Goal: Task Accomplishment & Management: Complete application form

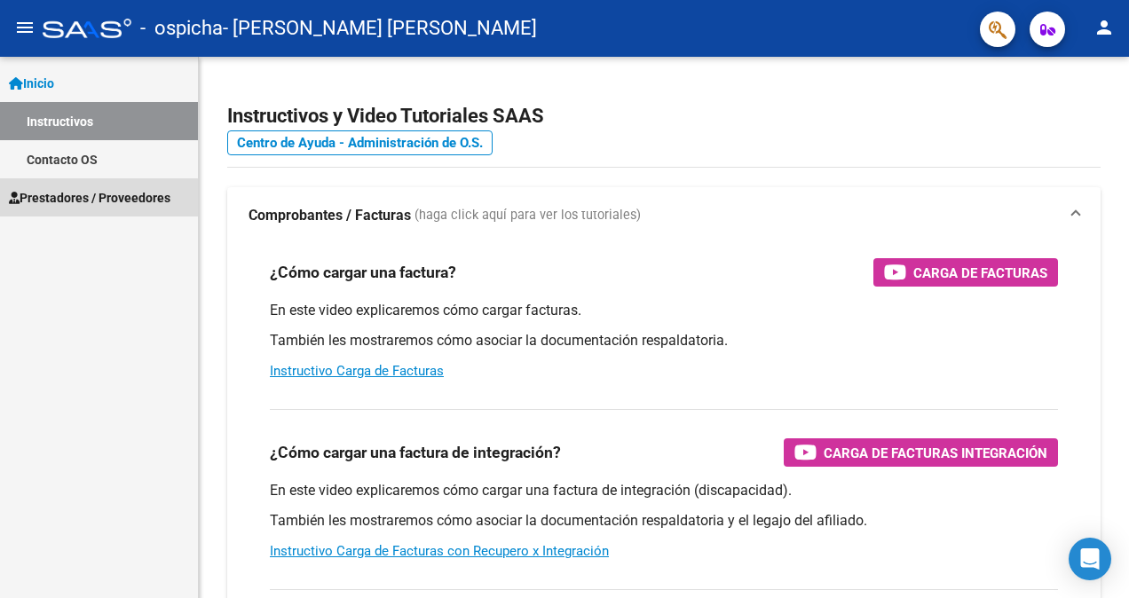
click at [75, 204] on span "Prestadores / Proveedores" at bounding box center [89, 198] width 161 height 20
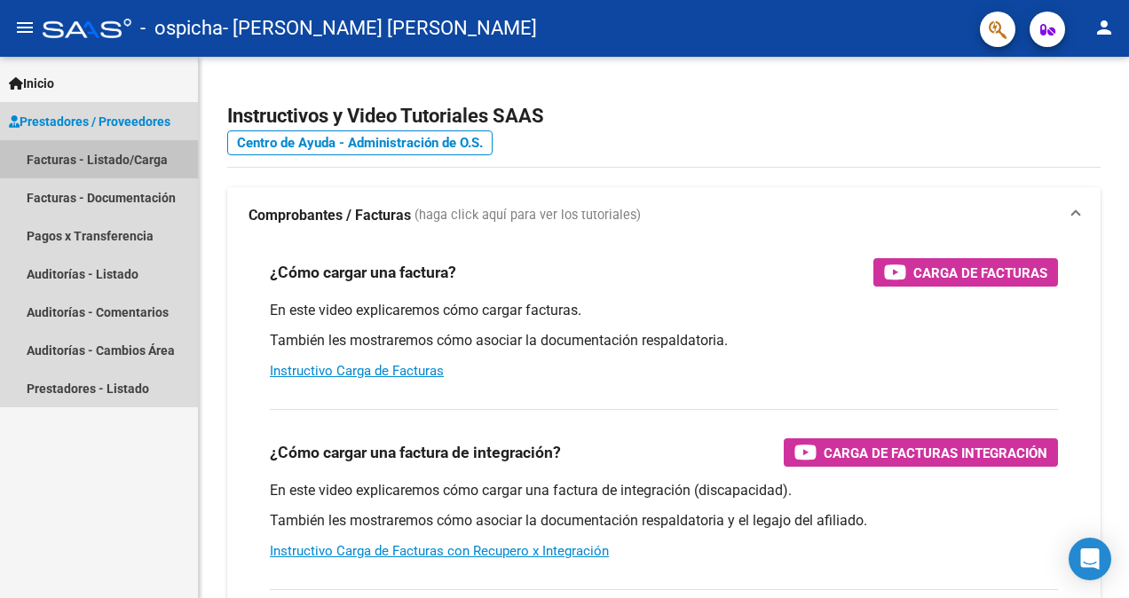
click at [91, 156] on link "Facturas - Listado/Carga" at bounding box center [99, 159] width 198 height 38
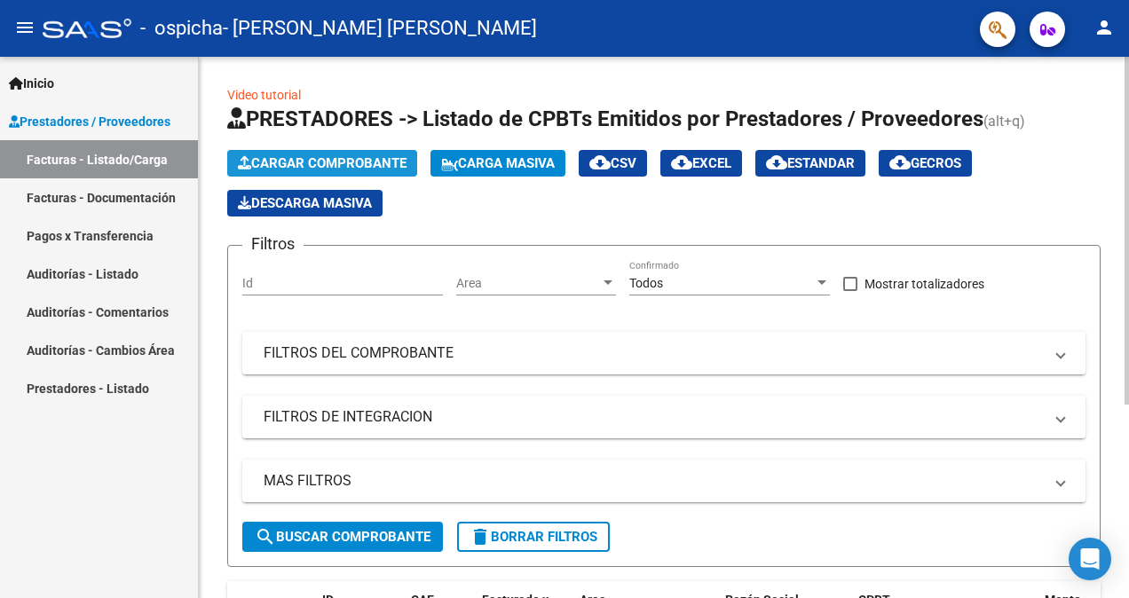
click at [286, 162] on span "Cargar Comprobante" at bounding box center [322, 163] width 169 height 16
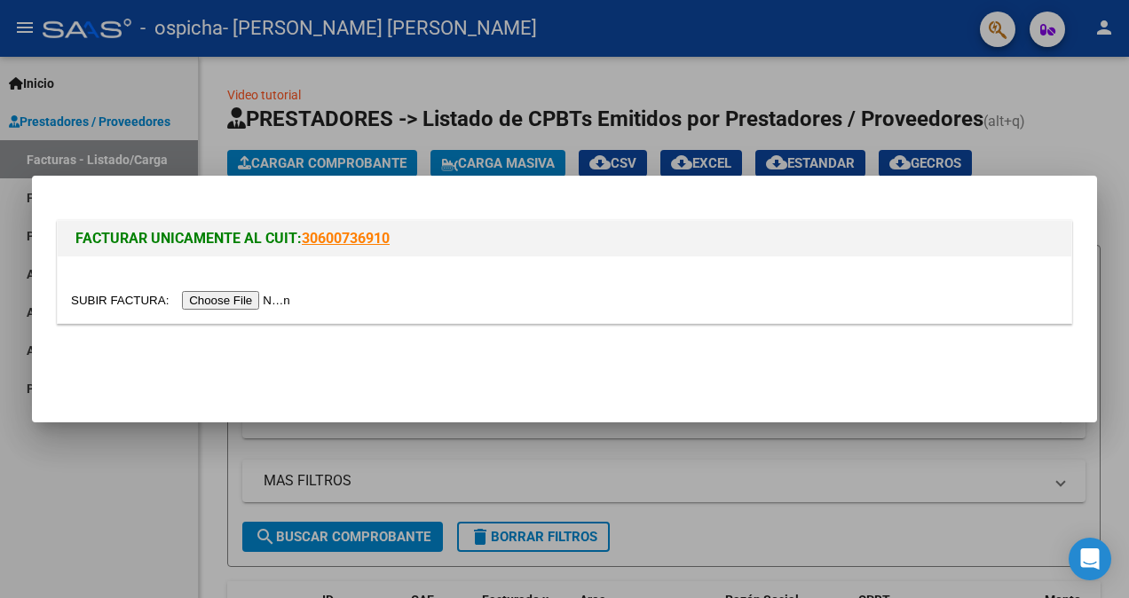
click at [209, 304] on input "file" at bounding box center [183, 300] width 224 height 19
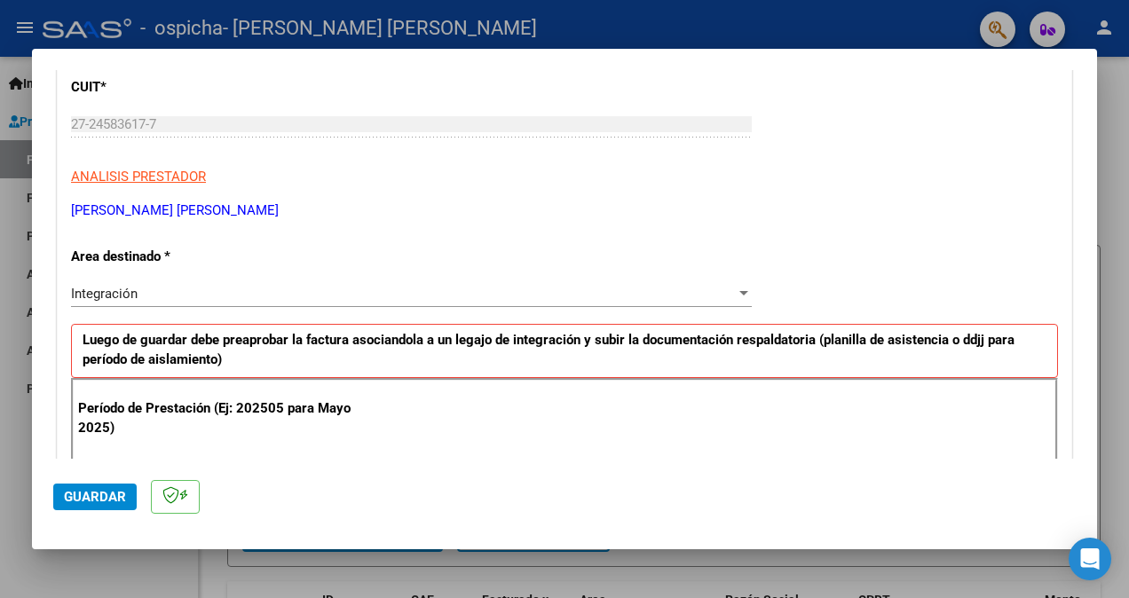
scroll to position [266, 0]
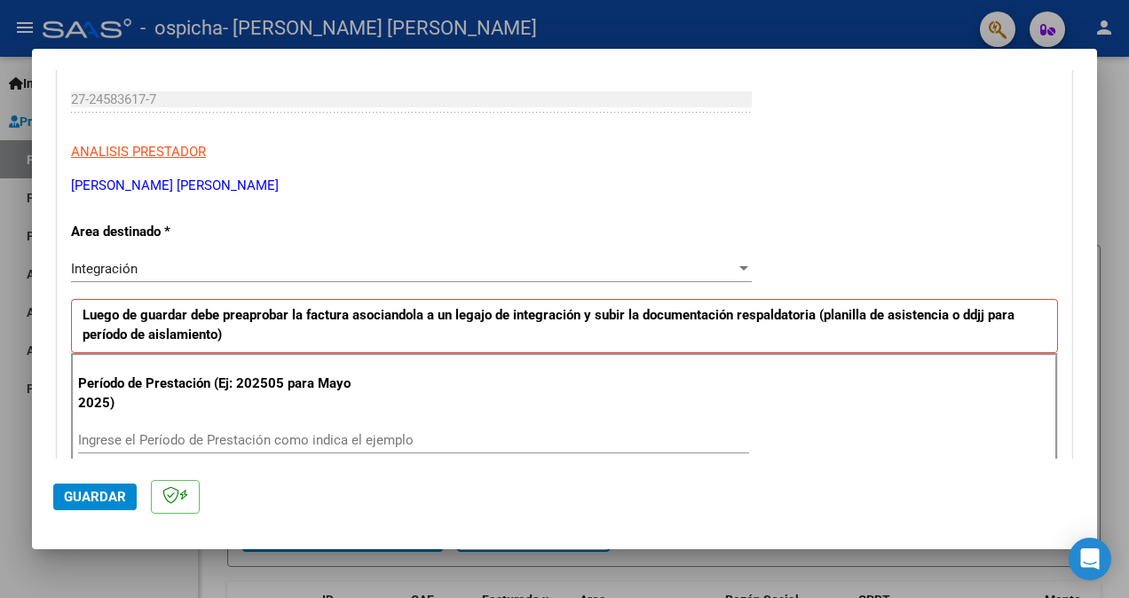
click at [260, 378] on p "Período de Prestación (Ej: 202505 para Mayo 2025)" at bounding box center [224, 394] width 292 height 40
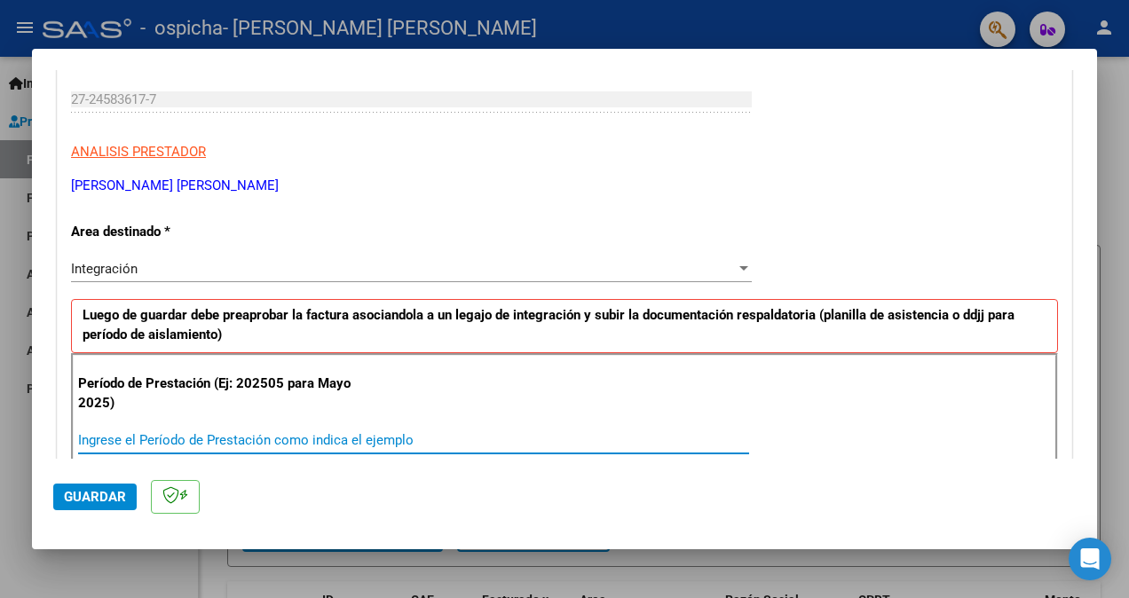
click at [215, 440] on input "Ingrese el Período de Prestación como indica el ejemplo" at bounding box center [413, 440] width 671 height 16
type input "202509"
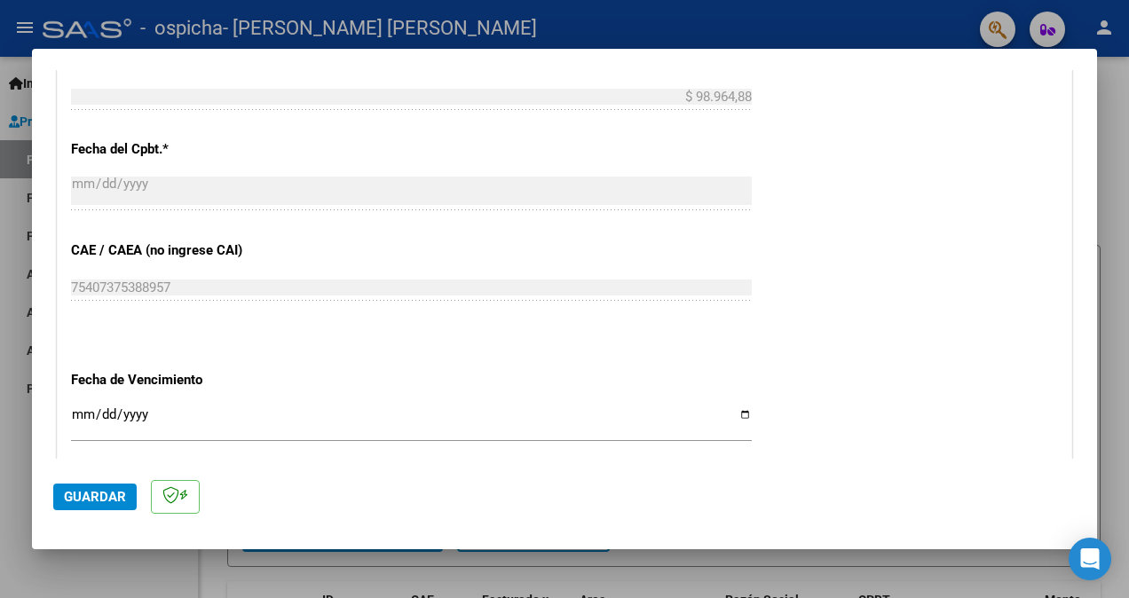
scroll to position [1065, 0]
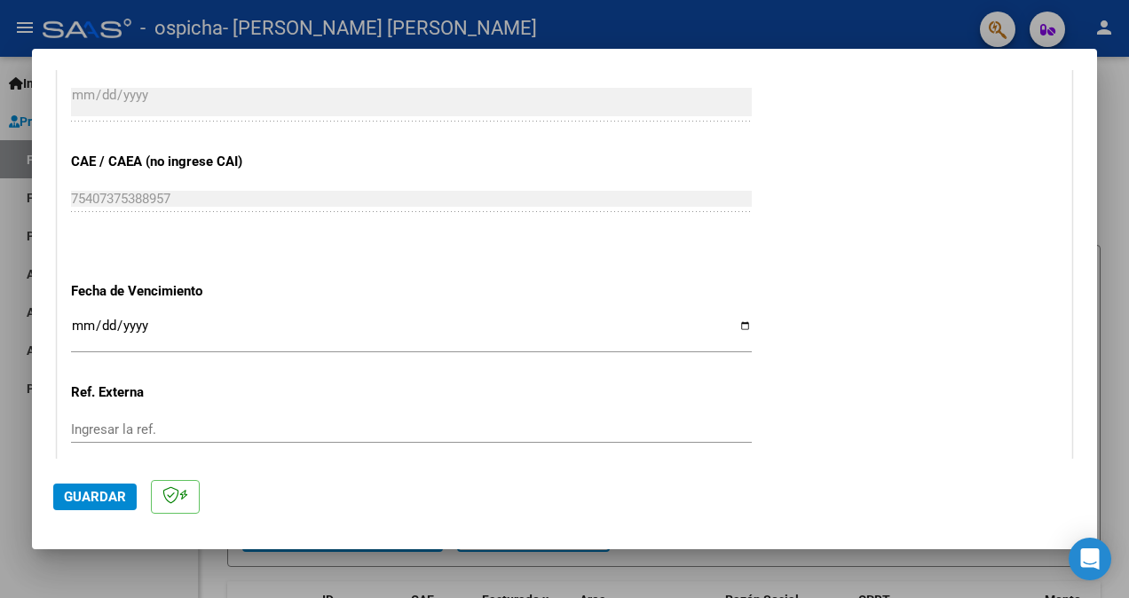
click at [733, 325] on input "Ingresar la fecha" at bounding box center [411, 333] width 681 height 28
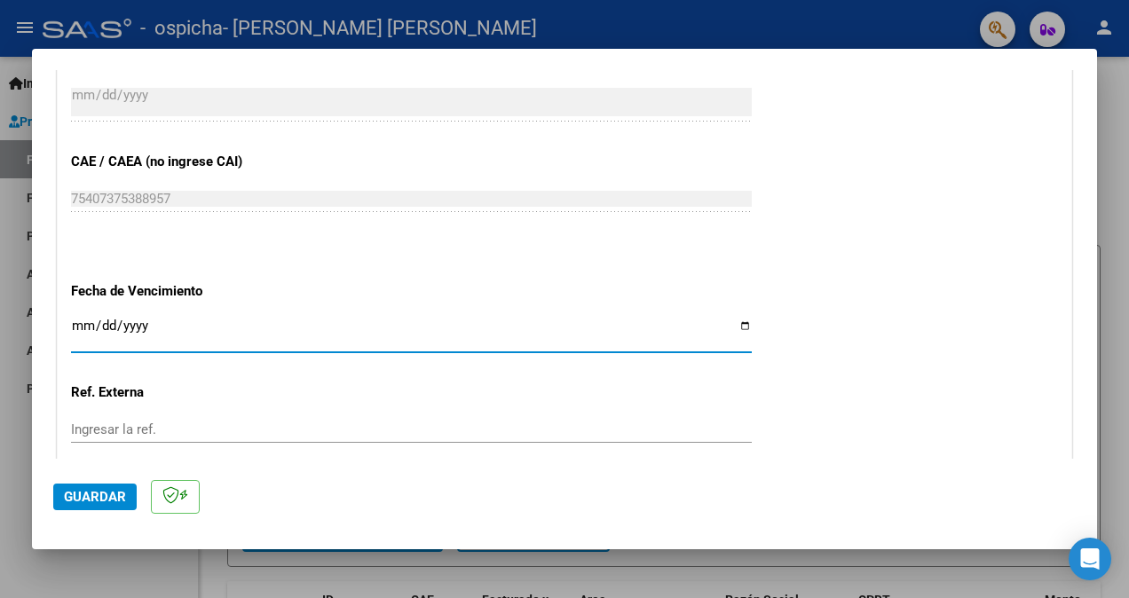
type input "[DATE]"
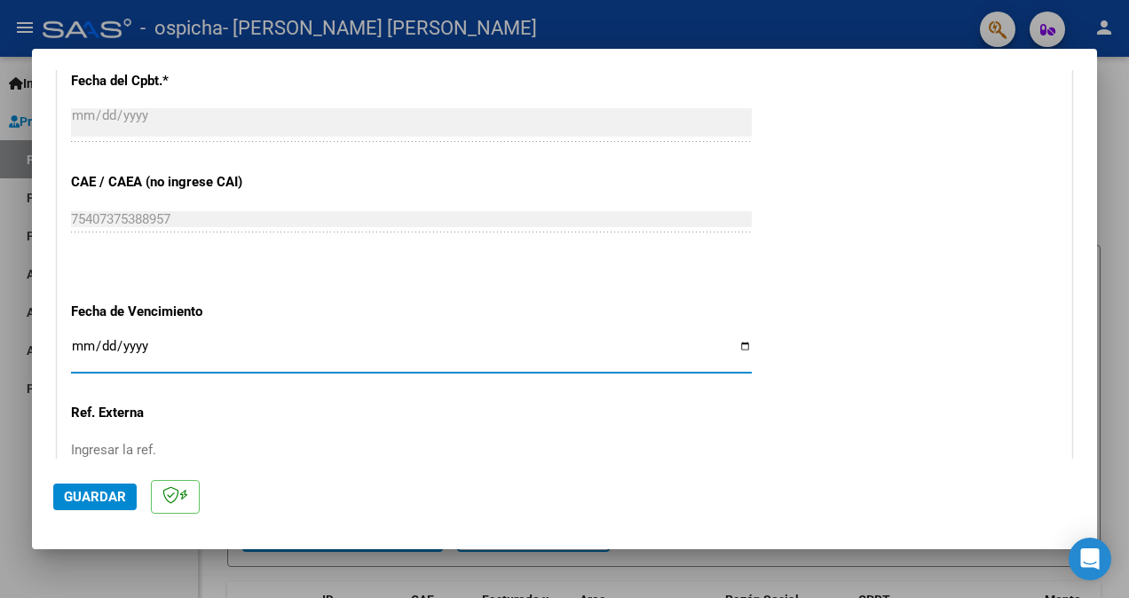
scroll to position [1133, 0]
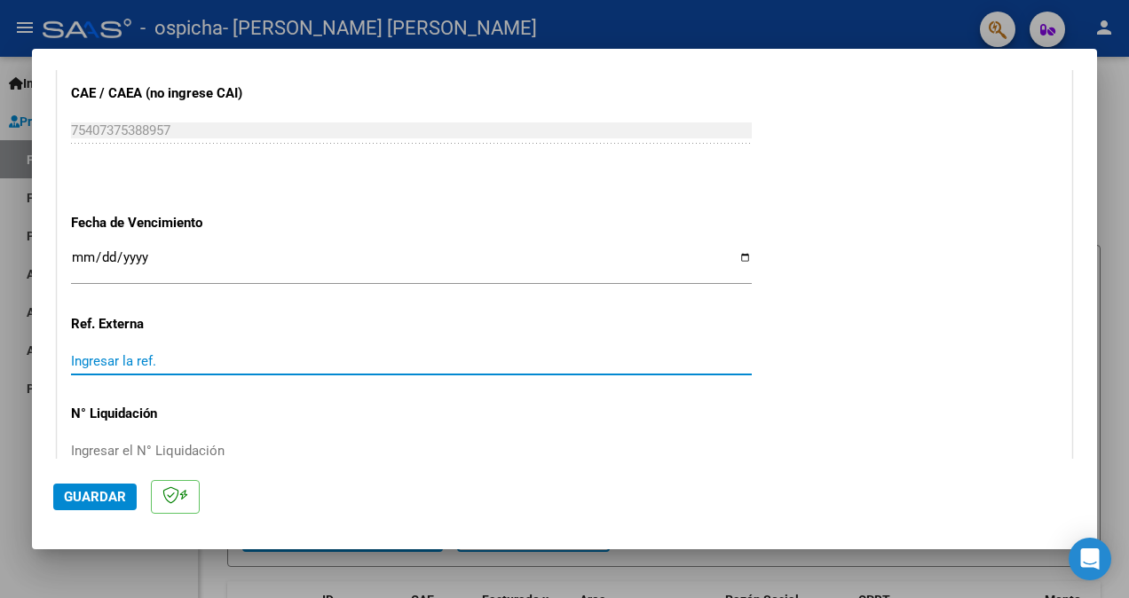
click at [189, 355] on input "Ingresar la ref." at bounding box center [411, 361] width 681 height 16
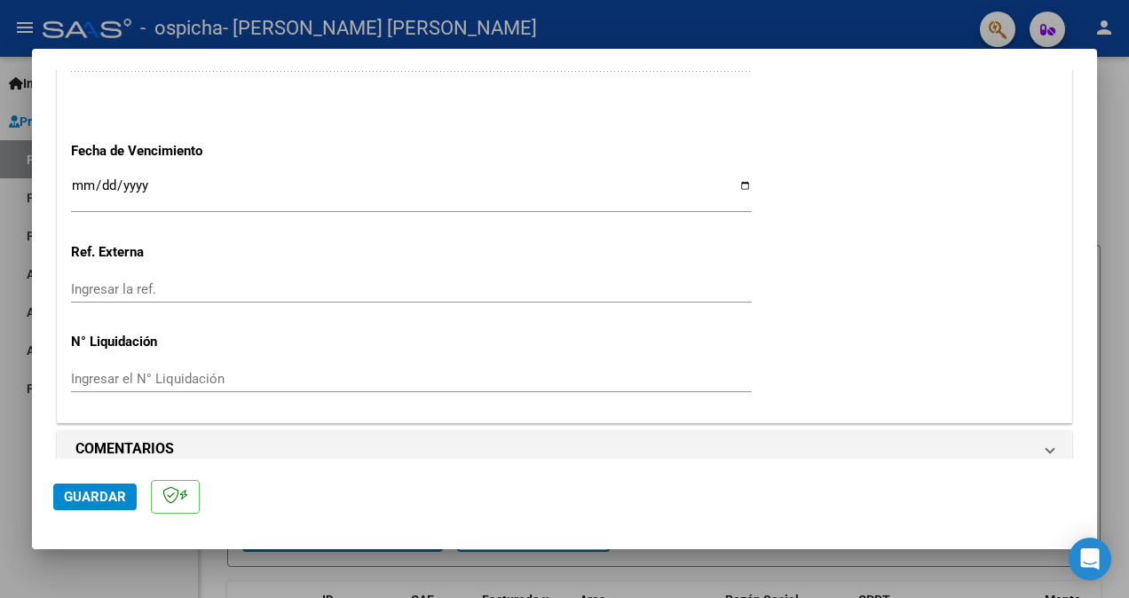
scroll to position [1222, 0]
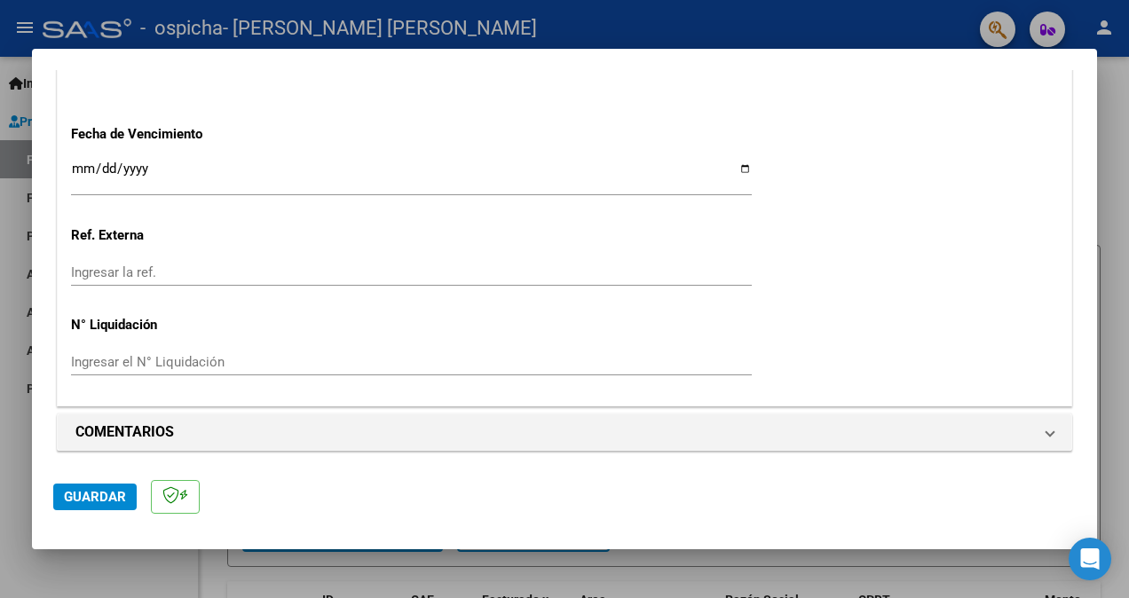
click at [90, 492] on span "Guardar" at bounding box center [95, 497] width 62 height 16
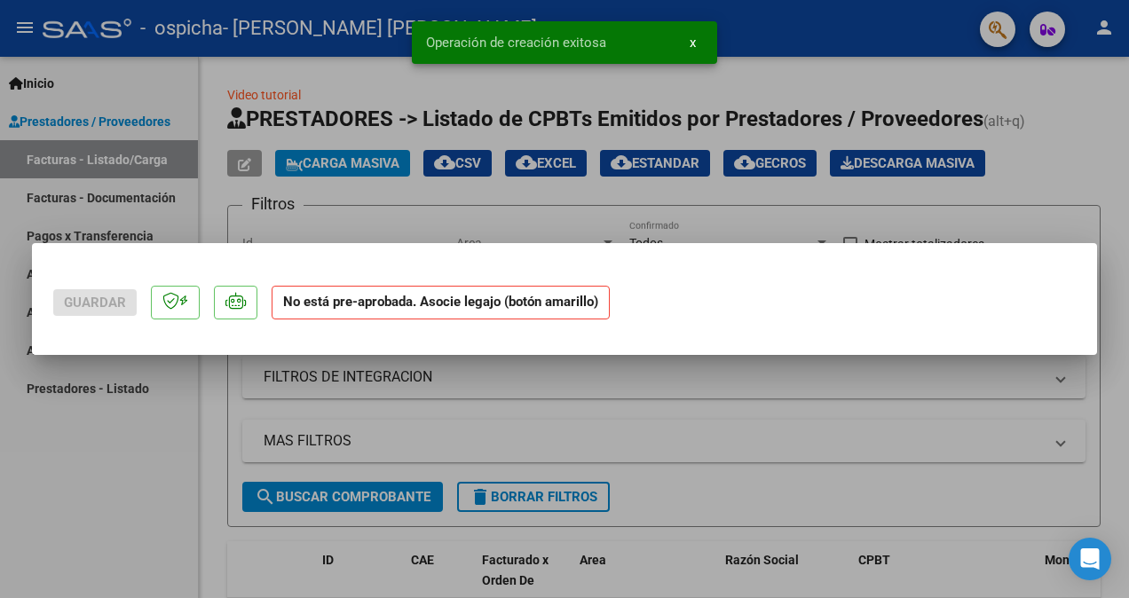
scroll to position [0, 0]
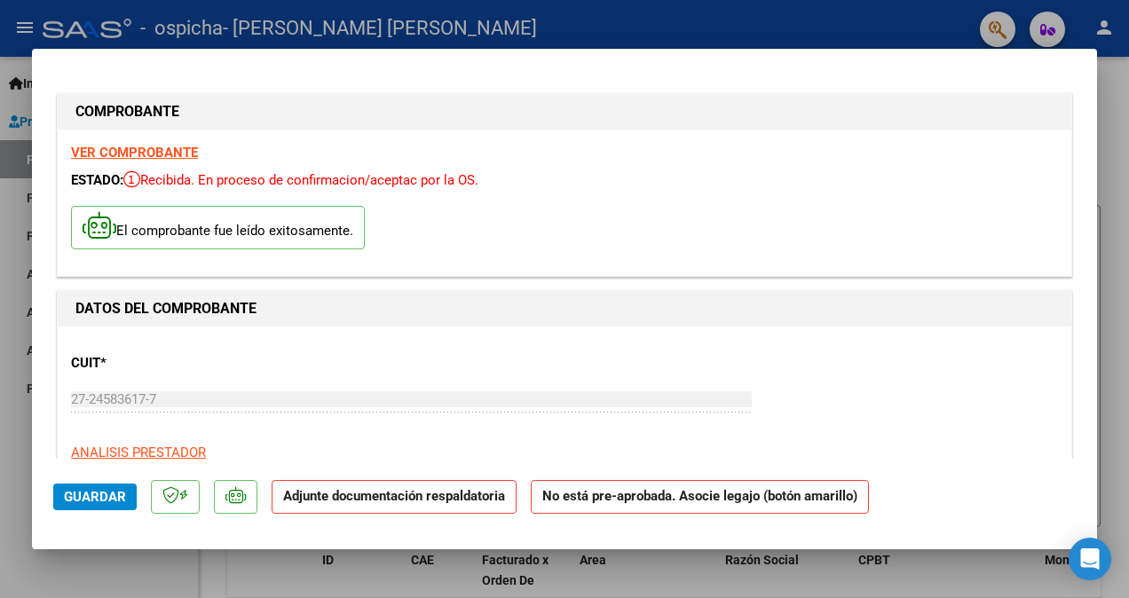
click at [314, 498] on strong "Adjunte documentación respaldatoria" at bounding box center [394, 496] width 222 height 16
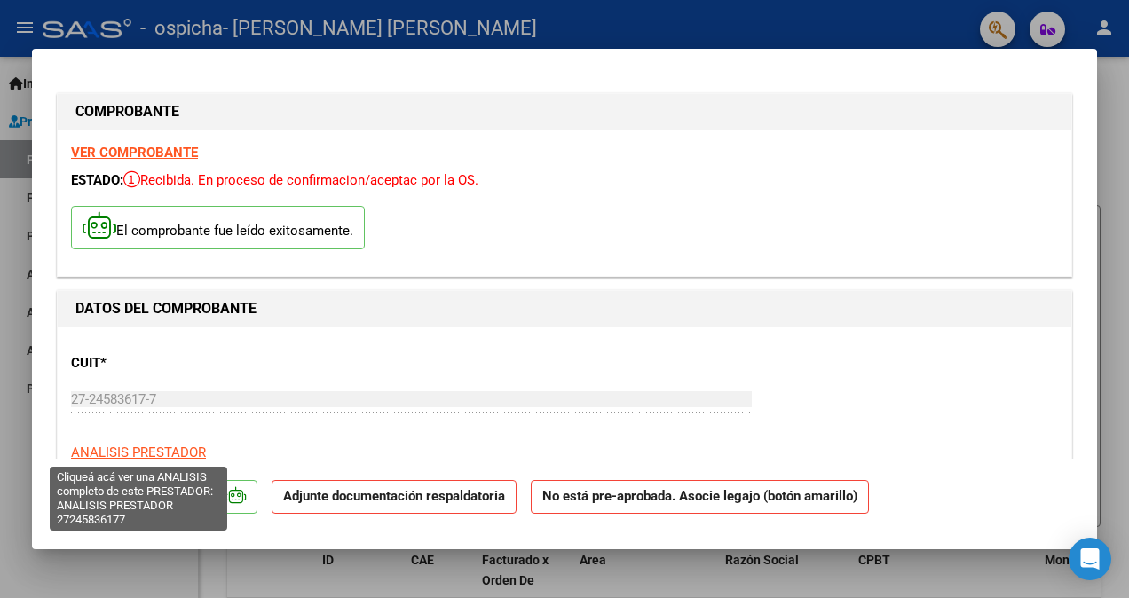
click at [173, 450] on span "ANALISIS PRESTADOR" at bounding box center [138, 453] width 135 height 16
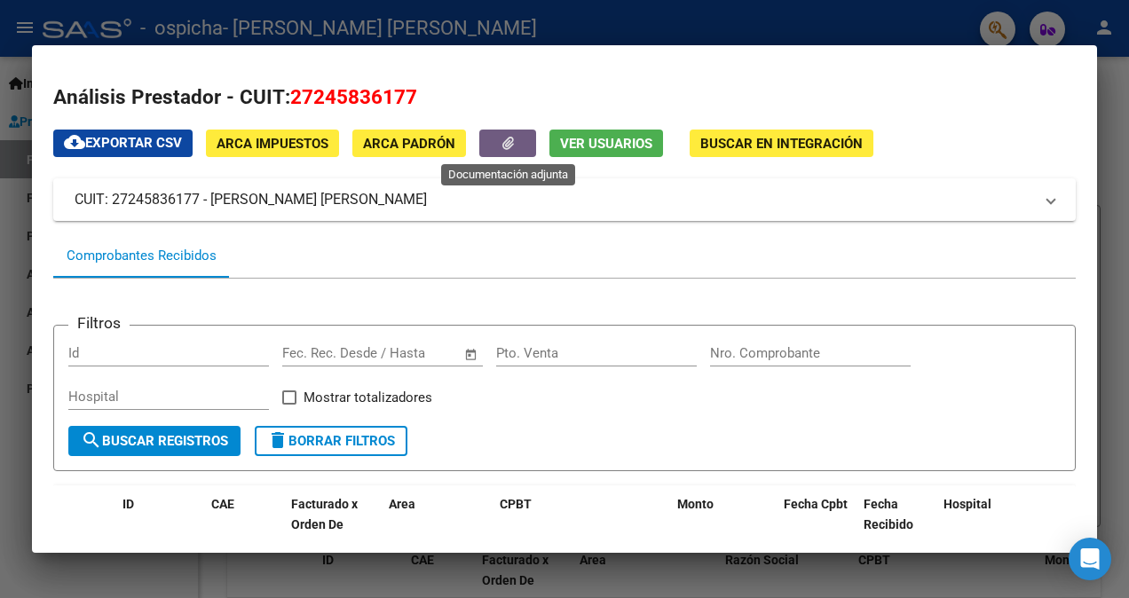
click at [502, 136] on span "button" at bounding box center [508, 144] width 12 height 16
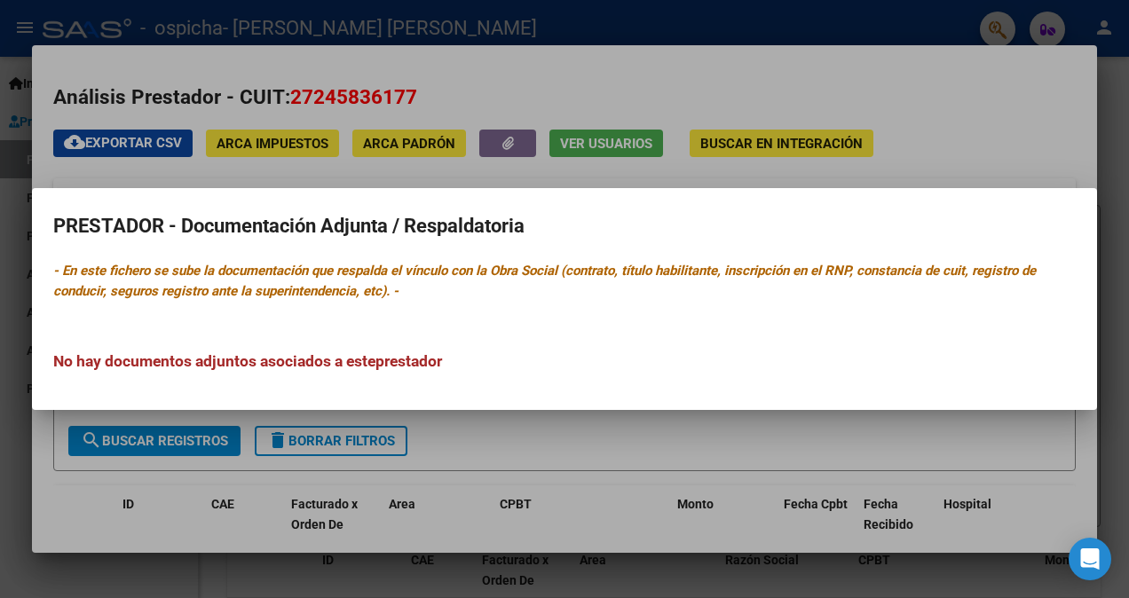
click at [554, 160] on div at bounding box center [564, 299] width 1129 height 598
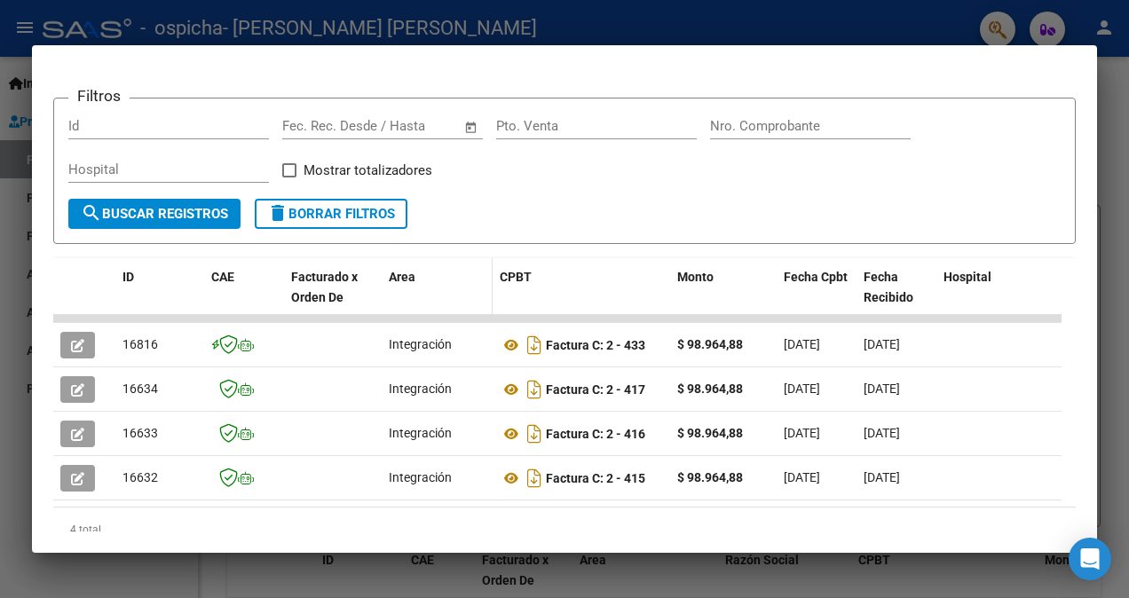
scroll to position [266, 0]
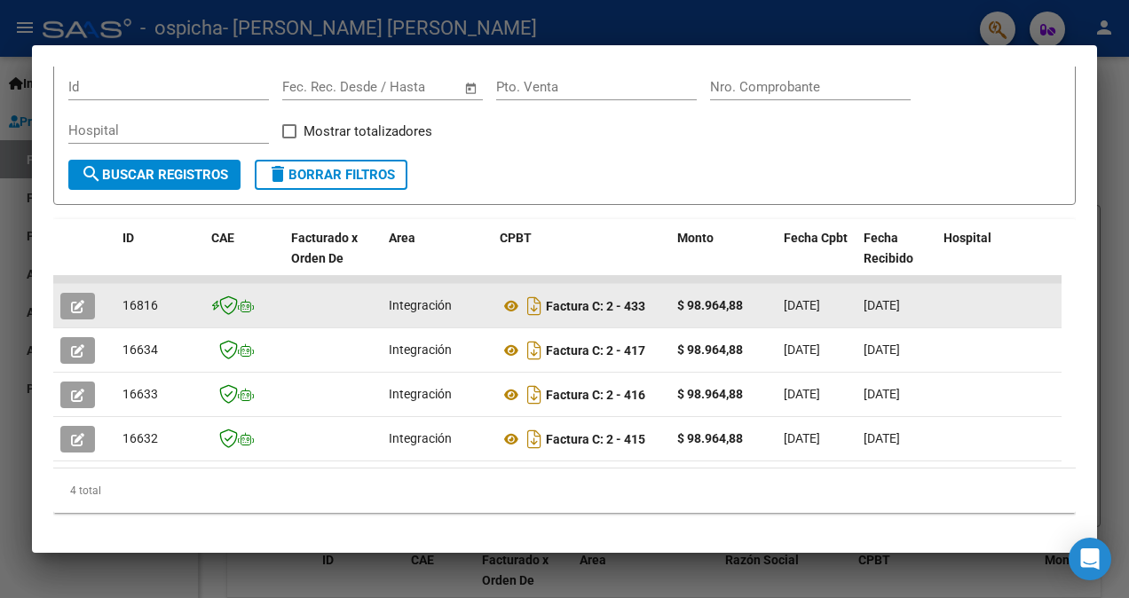
click at [83, 300] on icon "button" at bounding box center [77, 306] width 13 height 13
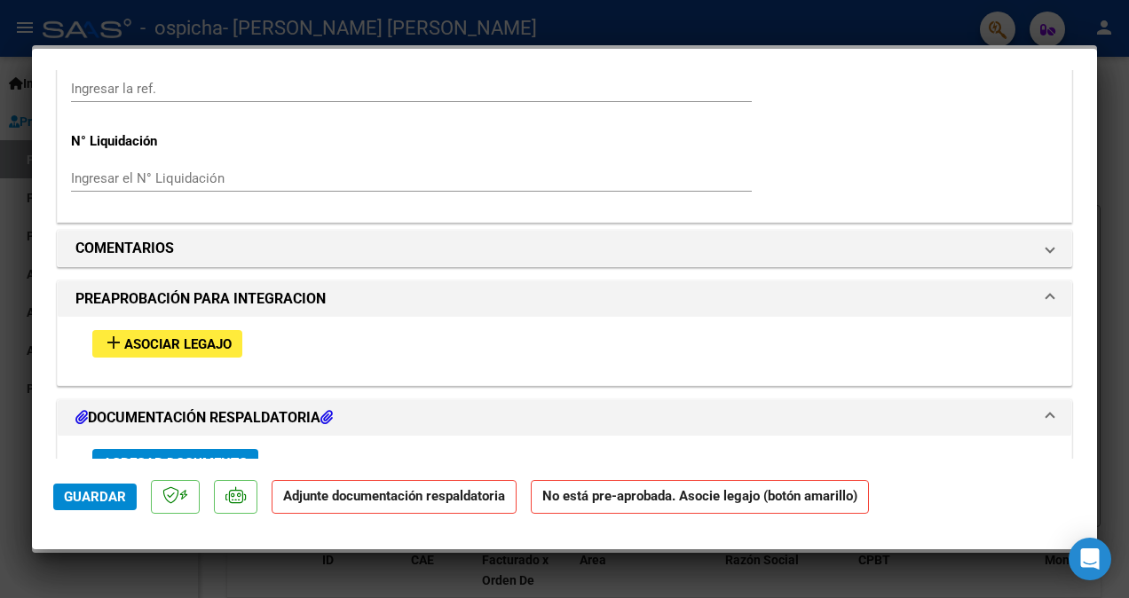
scroll to position [1331, 0]
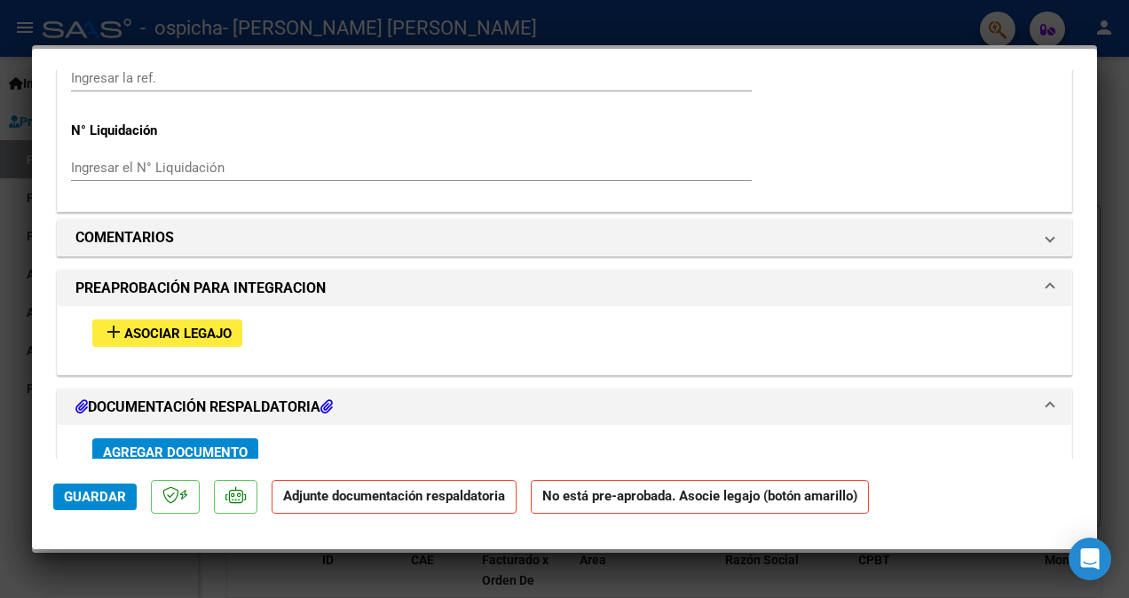
click at [165, 448] on span "Agregar Documento" at bounding box center [175, 453] width 145 height 16
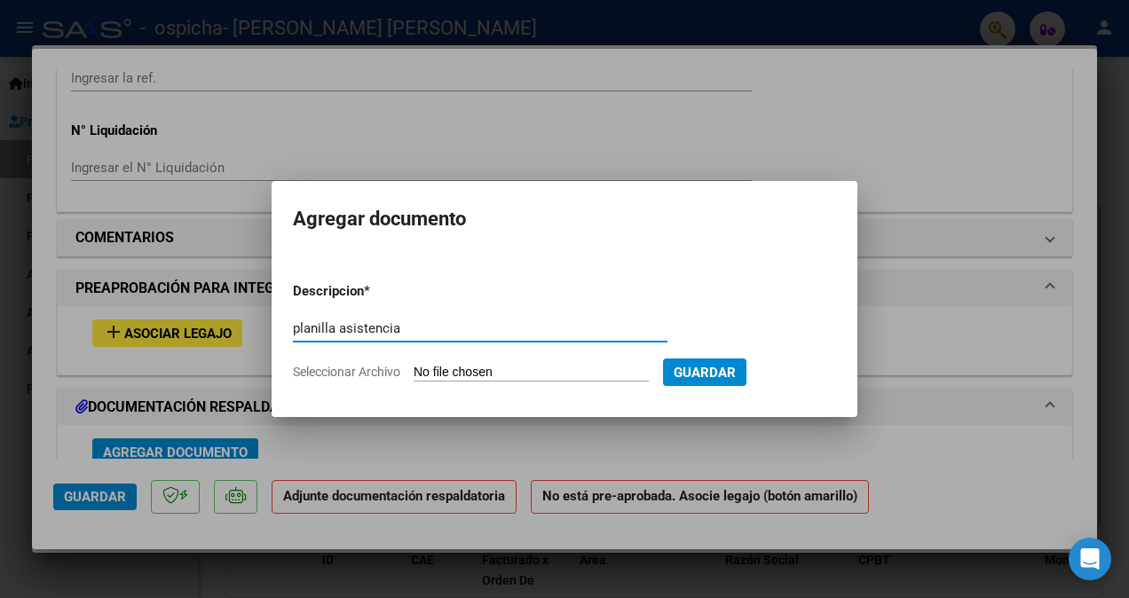
type input "planilla asistencia"
click at [541, 369] on input "Seleccionar Archivo" at bounding box center [530, 373] width 235 height 17
type input "C:\fakepath\PA_27245836177_011_00002_00000433.pdf"
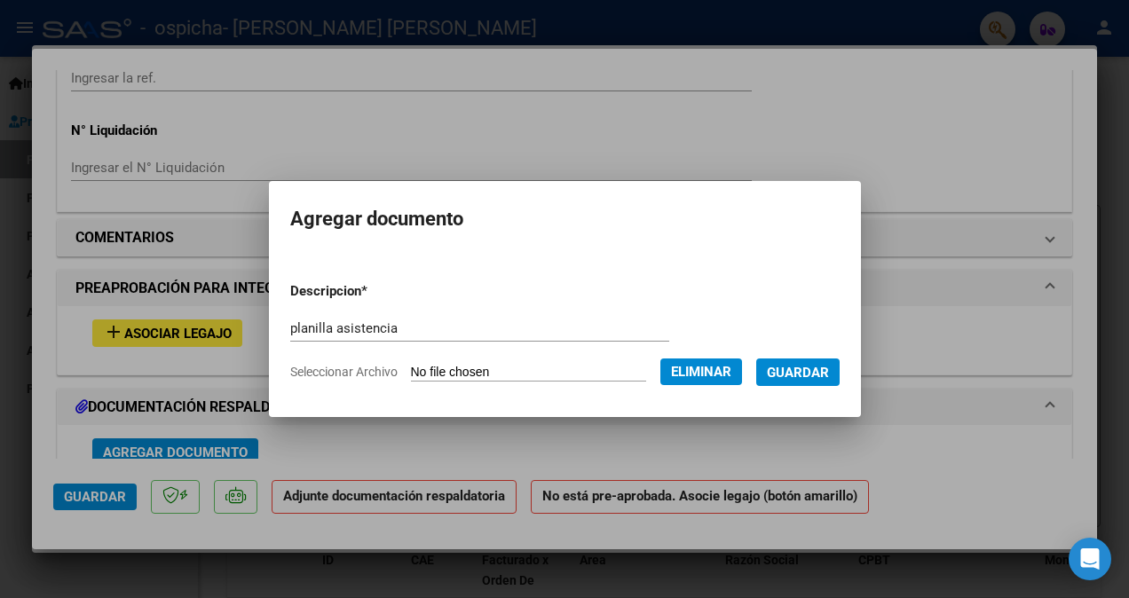
click at [828, 369] on span "Guardar" at bounding box center [798, 373] width 62 height 16
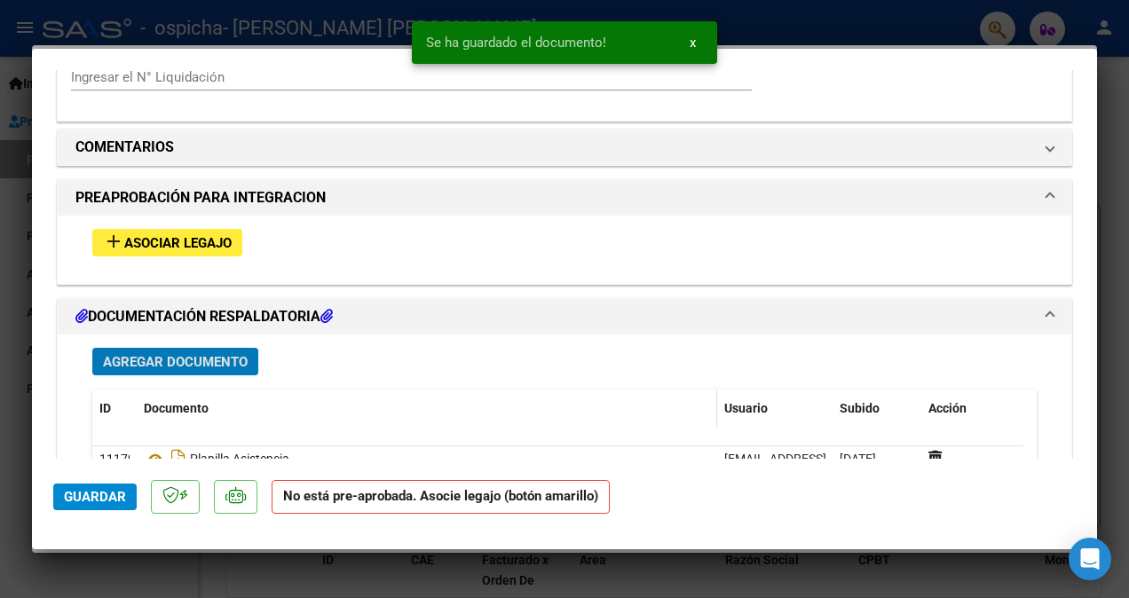
scroll to position [1510, 0]
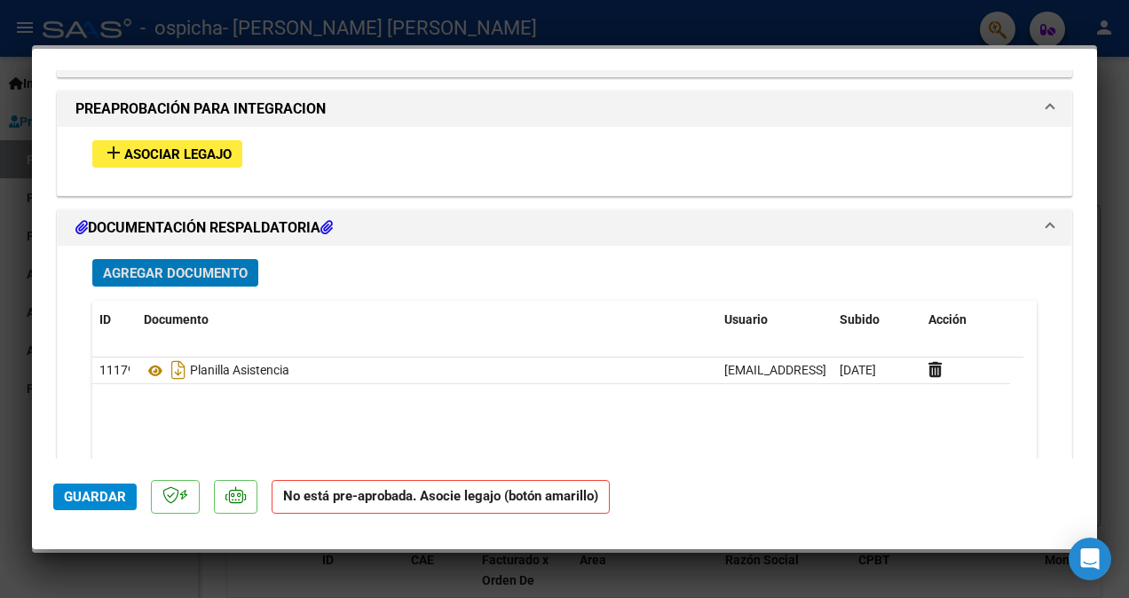
click at [176, 267] on span "Agregar Documento" at bounding box center [175, 273] width 145 height 16
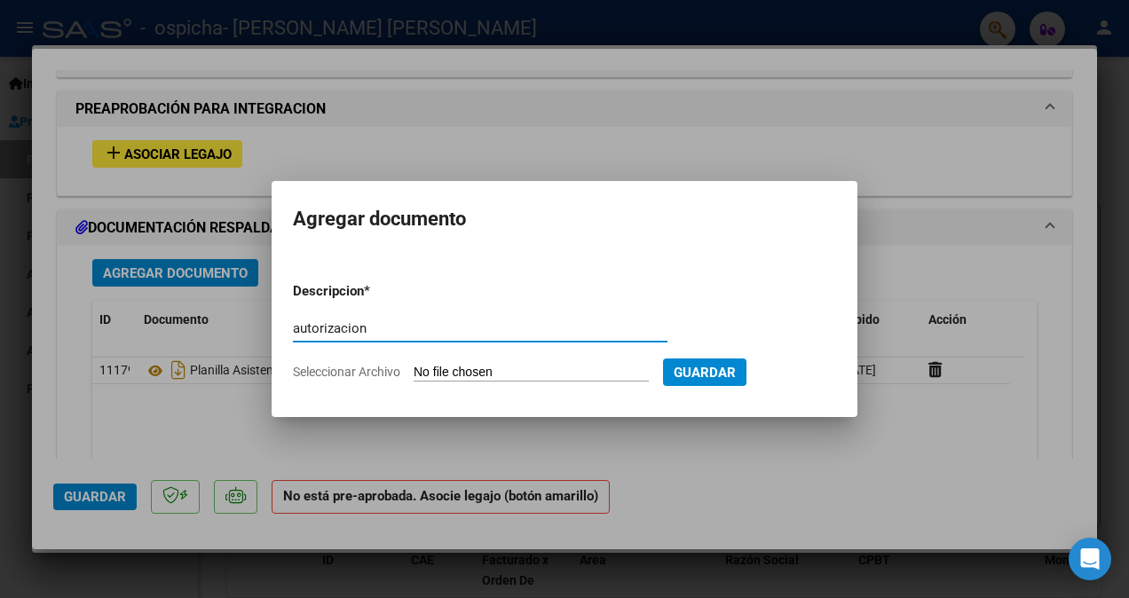
type input "autorizacion"
click at [454, 373] on input "Seleccionar Archivo" at bounding box center [530, 373] width 235 height 17
type input "C:\fakepath\AUTORIZACION.pdf"
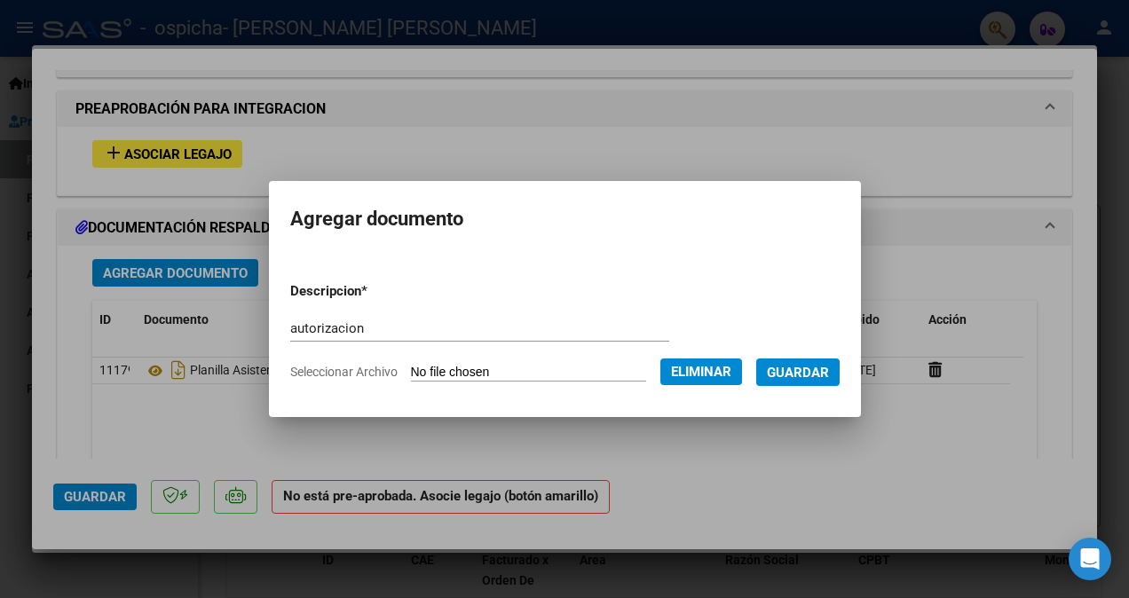
click at [804, 366] on span "Guardar" at bounding box center [798, 373] width 62 height 16
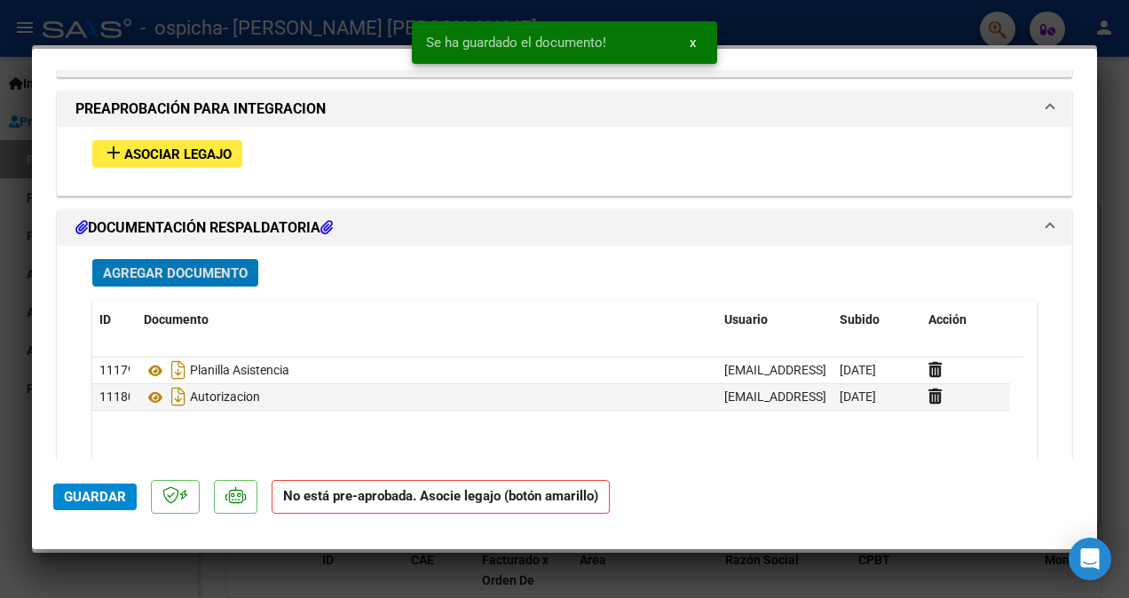
scroll to position [1599, 0]
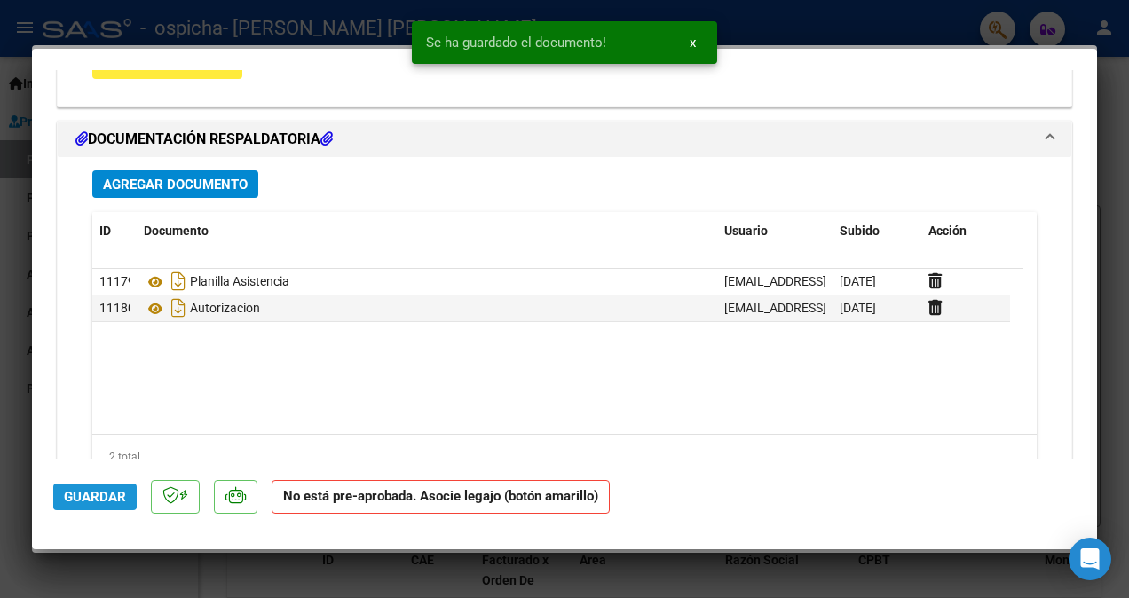
click at [87, 490] on span "Guardar" at bounding box center [95, 497] width 62 height 16
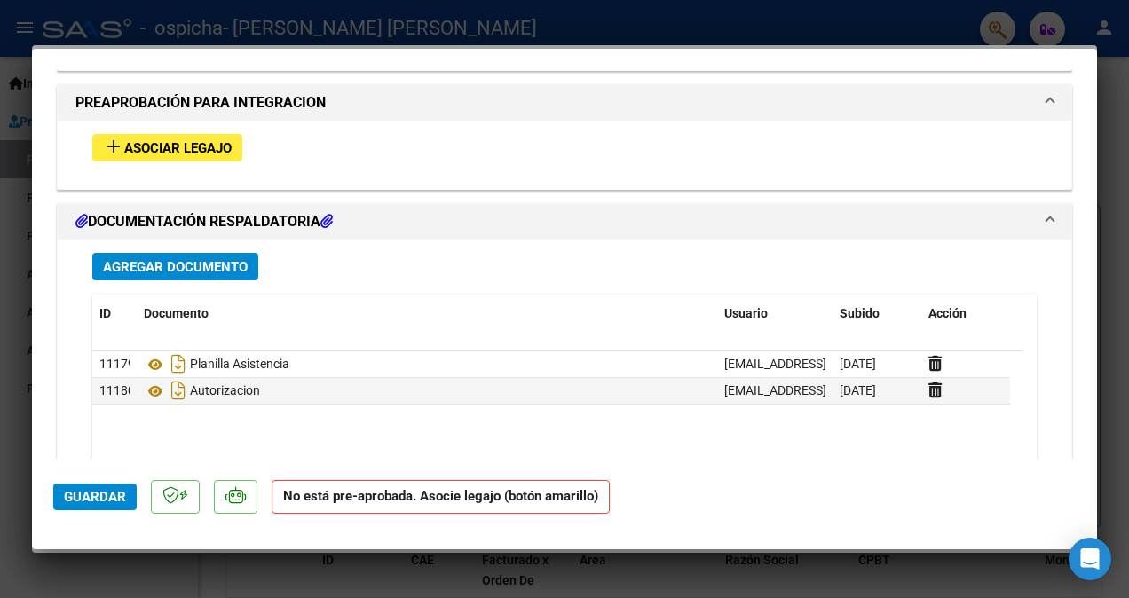
scroll to position [1421, 0]
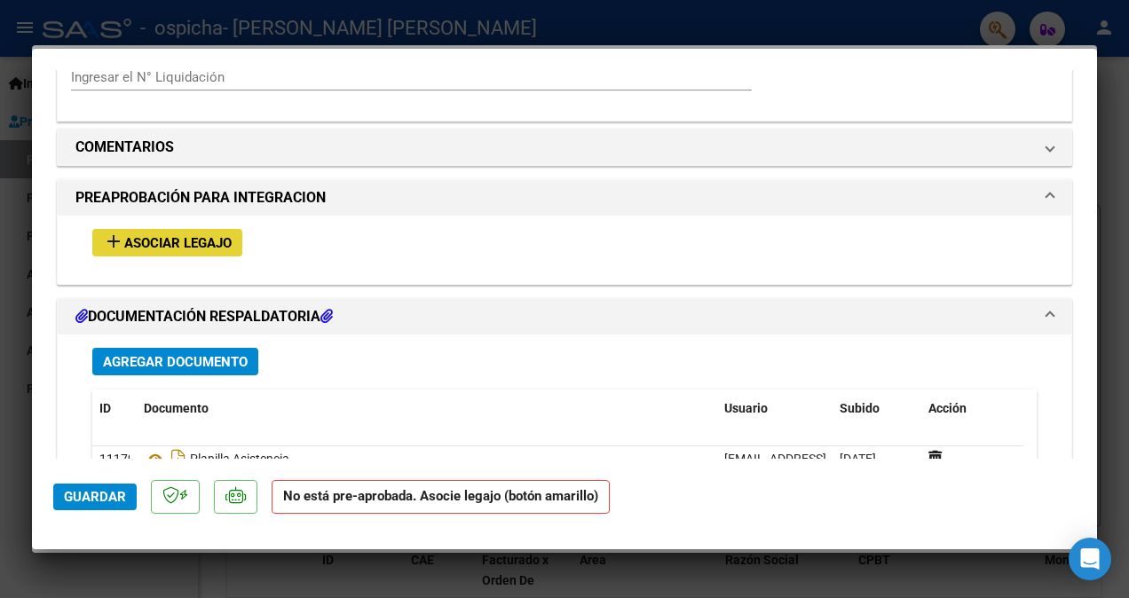
click at [200, 234] on span "add Asociar Legajo" at bounding box center [167, 242] width 129 height 16
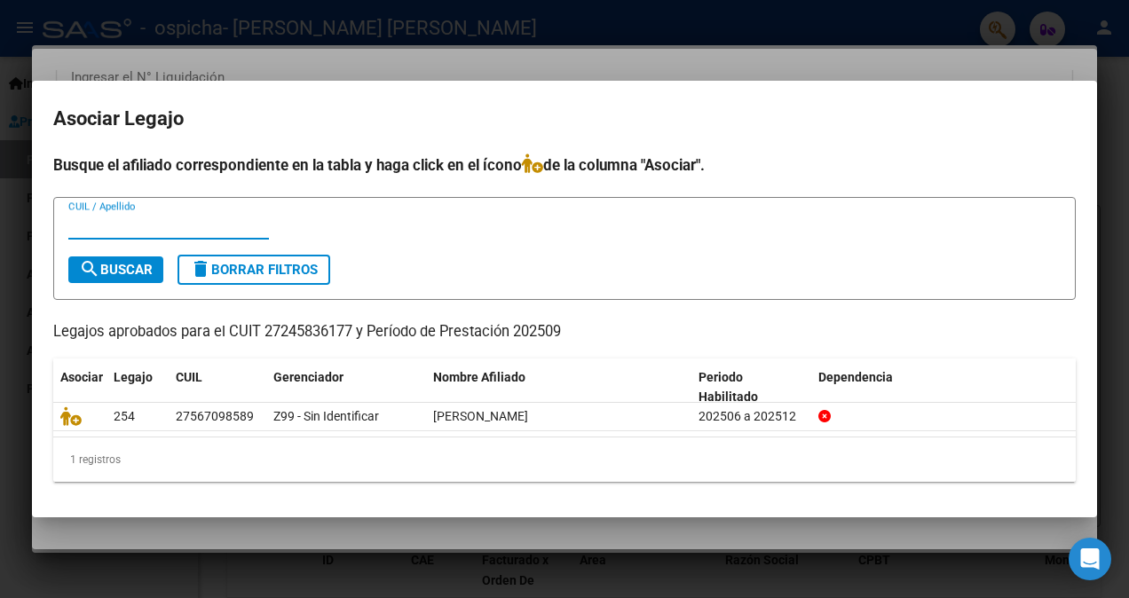
click at [114, 227] on input "CUIL / Apellido" at bounding box center [168, 225] width 201 height 16
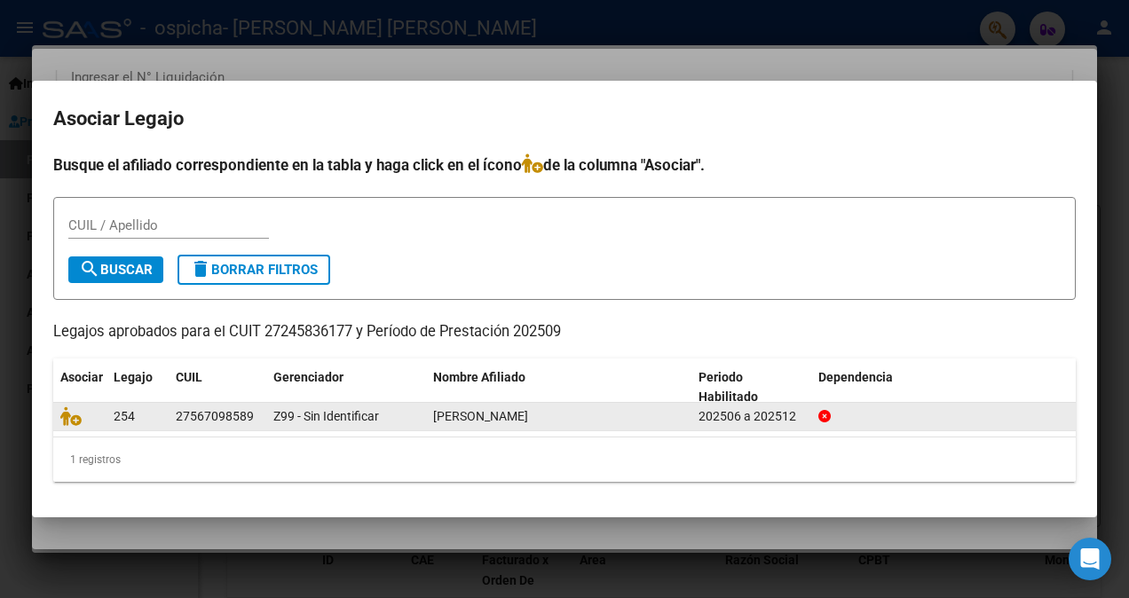
click at [448, 416] on span "[PERSON_NAME]" at bounding box center [480, 416] width 95 height 14
click at [213, 412] on div "27567098589" at bounding box center [215, 416] width 78 height 20
click at [209, 413] on div "27567098589" at bounding box center [215, 416] width 78 height 20
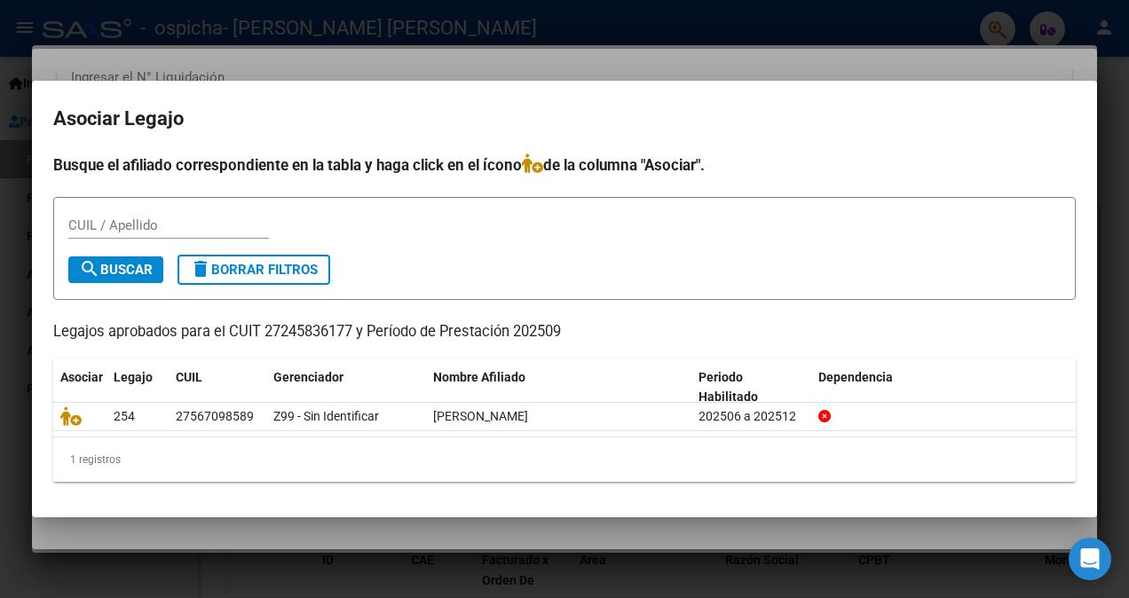
click at [142, 232] on input "CUIL / Apellido" at bounding box center [168, 225] width 201 height 16
type input "27567098589"
click at [138, 267] on span "search Buscar" at bounding box center [116, 270] width 74 height 16
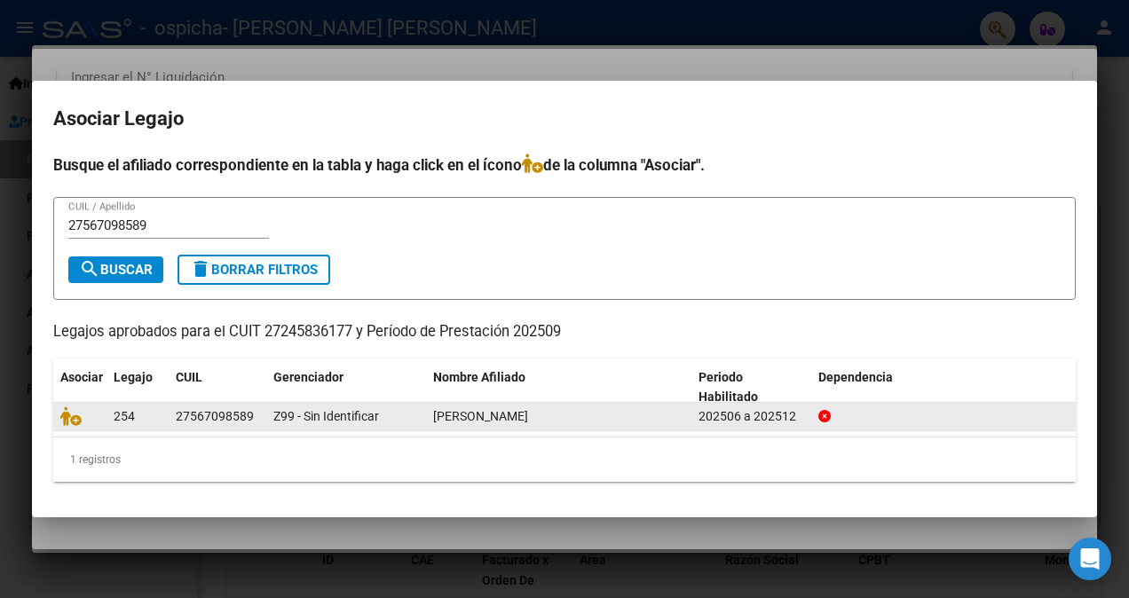
click at [824, 415] on icon at bounding box center [824, 416] width 12 height 12
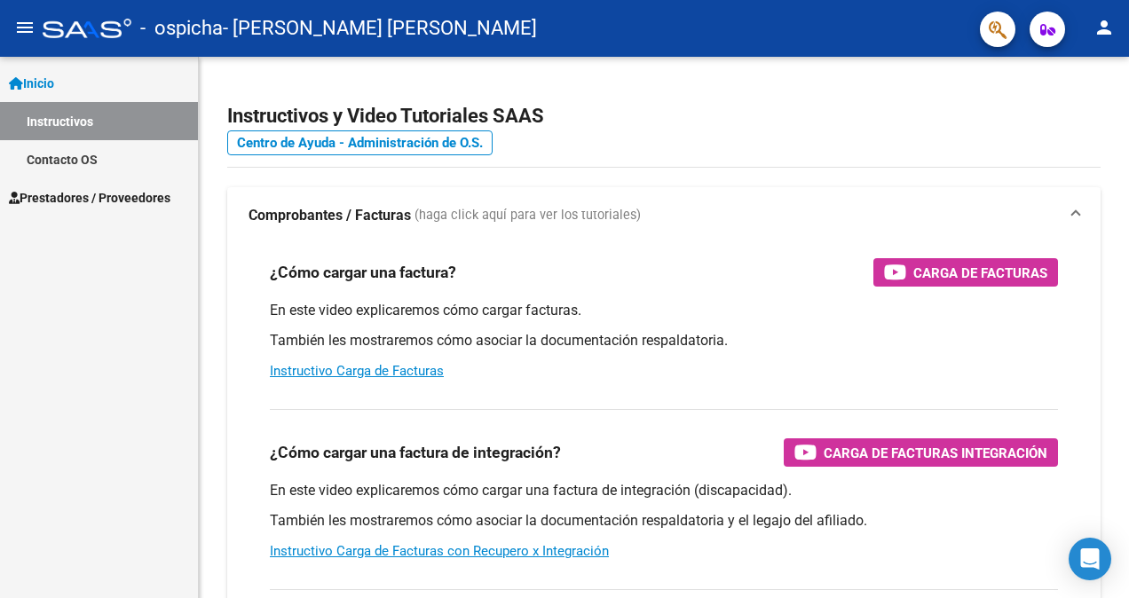
click at [99, 204] on span "Prestadores / Proveedores" at bounding box center [89, 198] width 161 height 20
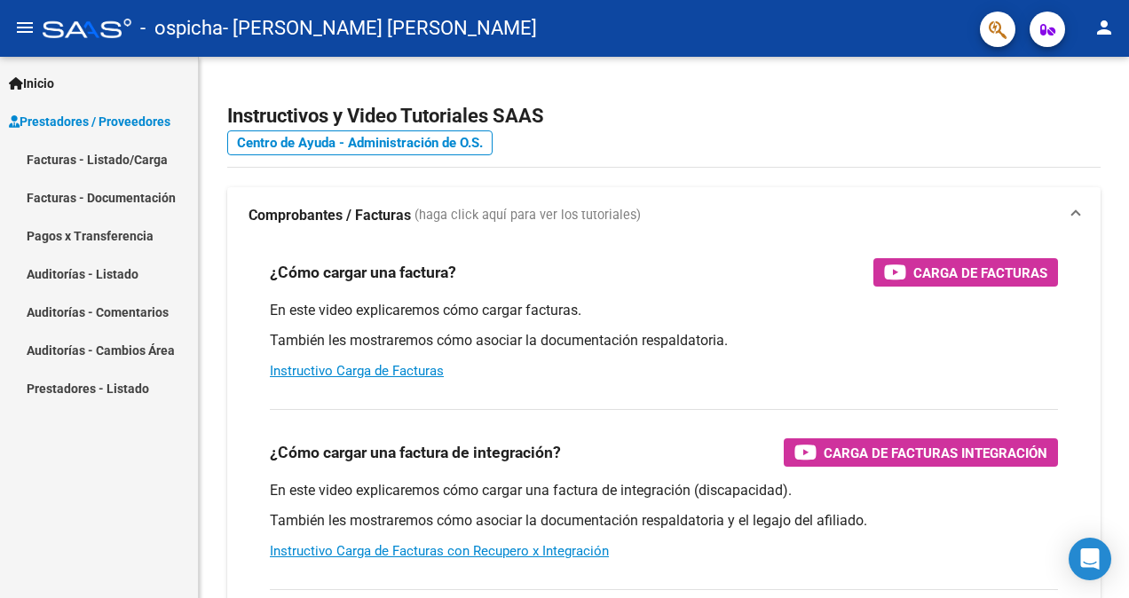
click at [137, 240] on link "Pagos x Transferencia" at bounding box center [99, 235] width 198 height 38
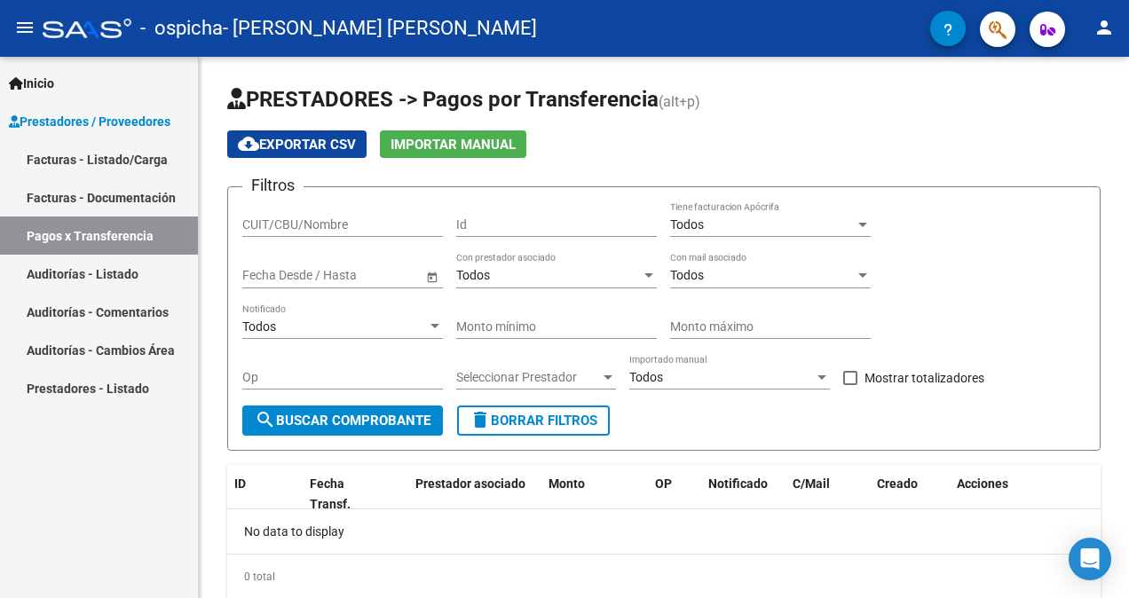
click at [75, 390] on link "Prestadores - Listado" at bounding box center [99, 388] width 198 height 38
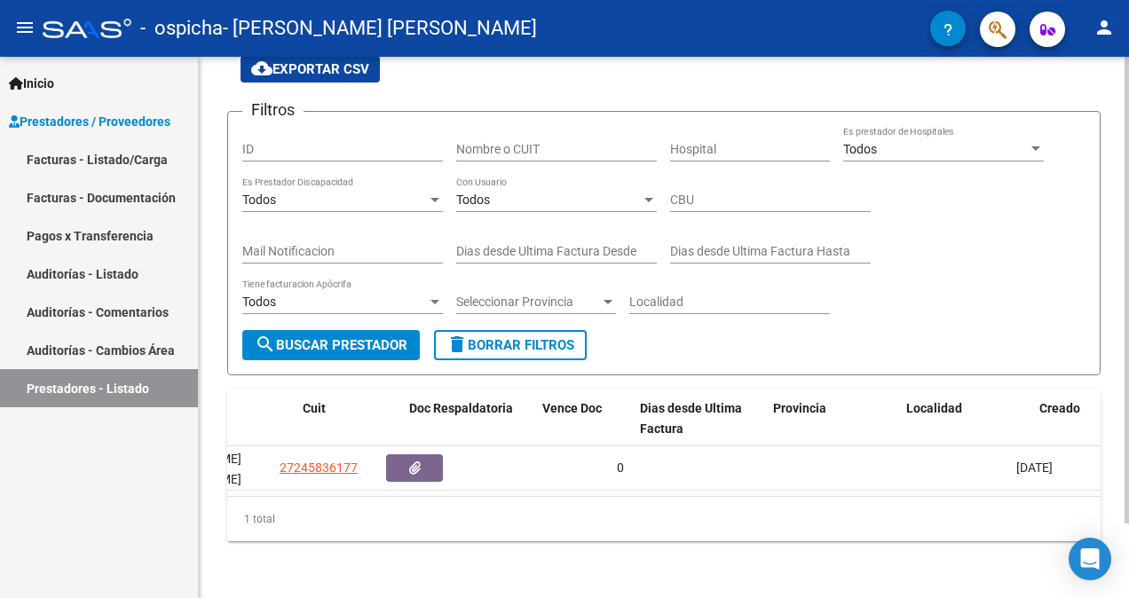
scroll to position [0, 174]
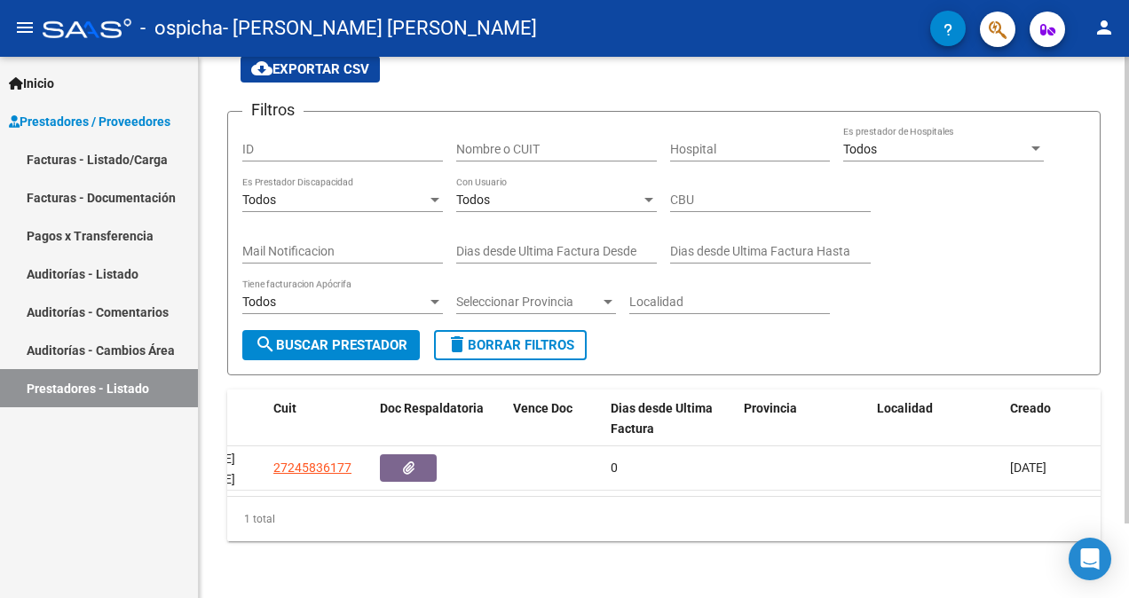
drag, startPoint x: 609, startPoint y: 480, endPoint x: 409, endPoint y: 489, distance: 199.8
click at [410, 489] on datatable-body "199001 UBIEDO NANCY NOEMI 27245836177 0 13/06/2025" at bounding box center [663, 471] width 873 height 50
click at [131, 158] on link "Facturas - Listado/Carga" at bounding box center [99, 159] width 198 height 38
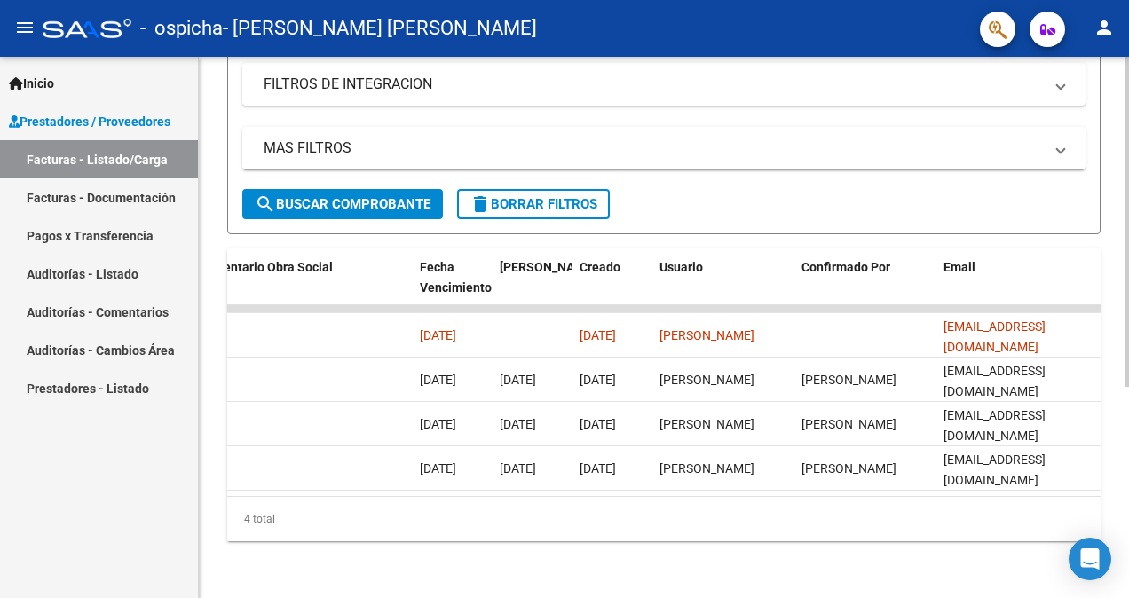
scroll to position [0, 2868]
